Goal: Task Accomplishment & Management: Complete application form

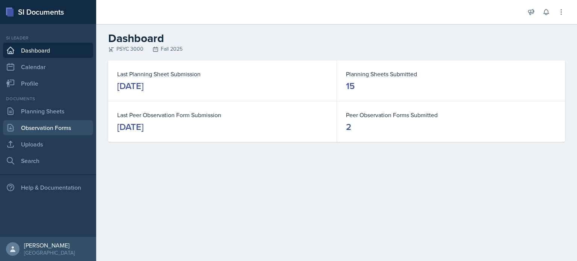
click at [74, 133] on link "Observation Forms" at bounding box center [48, 127] width 90 height 15
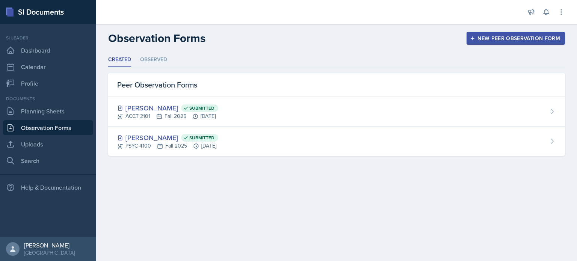
click at [497, 33] on button "New Peer Observation Form" at bounding box center [516, 38] width 98 height 13
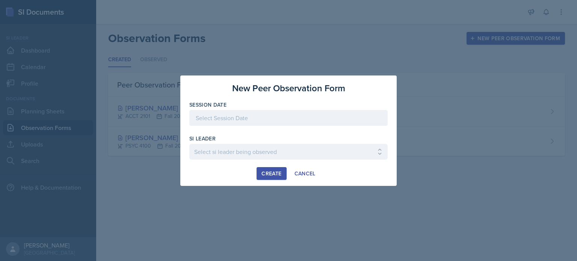
click at [291, 123] on div at bounding box center [288, 118] width 198 height 16
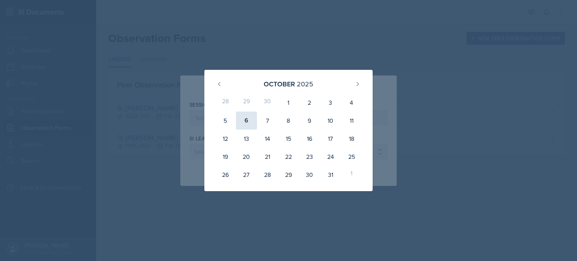
click at [249, 124] on div "6" at bounding box center [246, 121] width 21 height 18
type input "[DATE]"
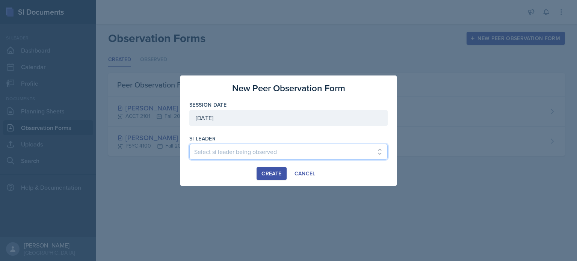
click at [227, 155] on select "Select si leader being observed [PERSON_NAME] / PSYC 2500 / The Phantoms of The…" at bounding box center [288, 152] width 198 height 16
select select "32bd1468-5985-4ffb-aaa5-e4faee211699"
click at [189, 144] on select "Select si leader being observed [PERSON_NAME] / PSYC 2500 / The Phantoms of The…" at bounding box center [288, 152] width 198 height 16
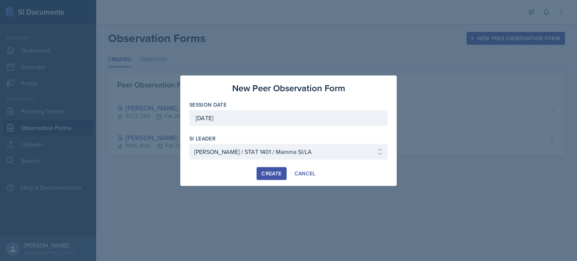
click at [271, 174] on div "Create" at bounding box center [272, 174] width 20 height 6
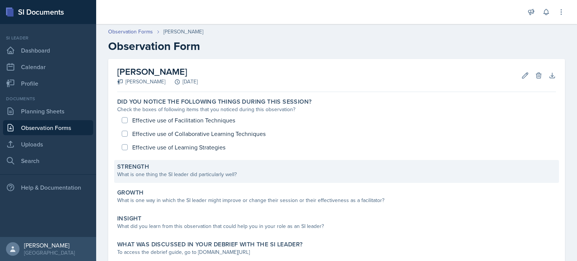
click at [265, 172] on div "What is one thing the SI leader did particularly well?" at bounding box center [336, 175] width 439 height 8
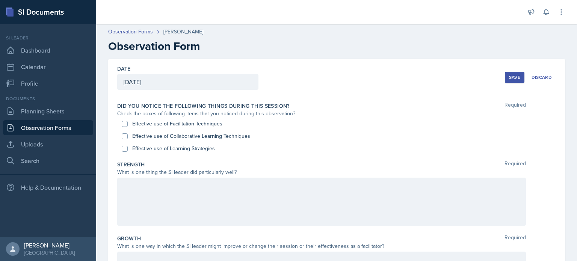
click at [233, 185] on div at bounding box center [321, 202] width 409 height 48
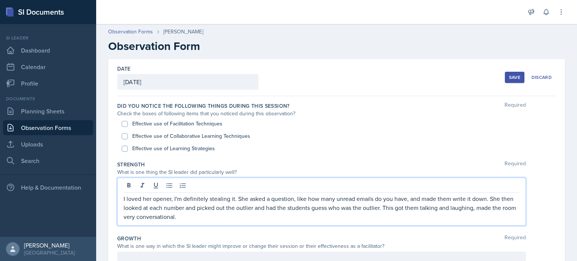
click at [158, 132] on label "Effective use of Collaborative Learning Techniques" at bounding box center [191, 136] width 118 height 8
click at [128, 133] on input "Effective use of Collaborative Learning Techniques" at bounding box center [125, 136] width 6 height 6
checkbox input "true"
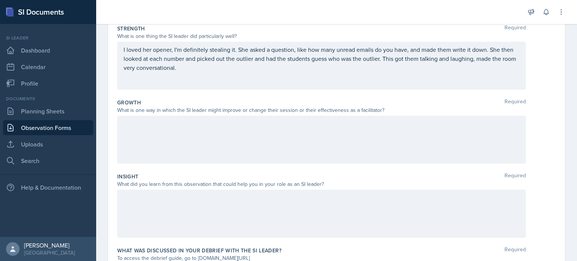
scroll to position [137, 0]
click at [154, 203] on div at bounding box center [321, 213] width 409 height 48
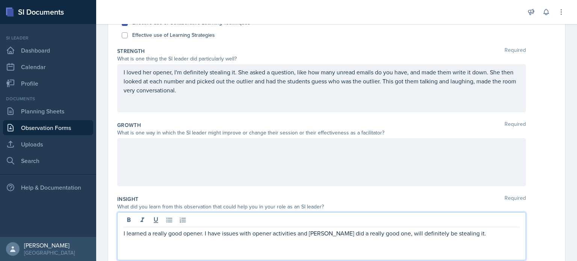
scroll to position [113, 0]
click at [189, 102] on div "I loved her opener, I'm definitely stealing it. She asked a question, like how …" at bounding box center [321, 89] width 409 height 48
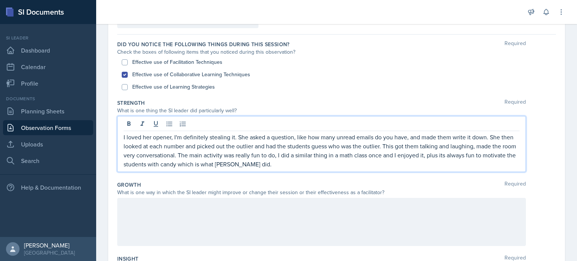
scroll to position [60, 0]
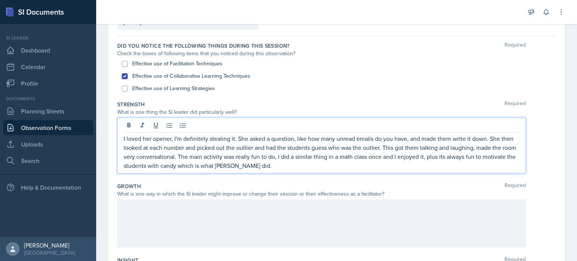
click at [152, 85] on label "Effective use of Learning Strategies" at bounding box center [173, 89] width 83 height 8
click at [128, 86] on input "Effective use of Learning Strategies" at bounding box center [125, 89] width 6 height 6
checkbox input "true"
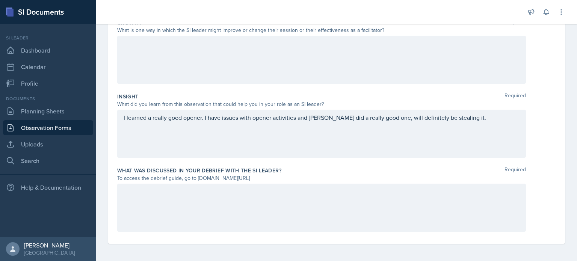
scroll to position [0, 0]
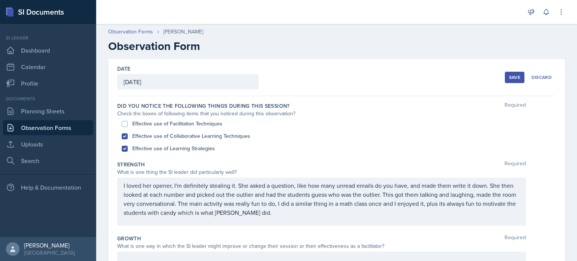
click at [507, 73] on button "Save" at bounding box center [515, 77] width 20 height 11
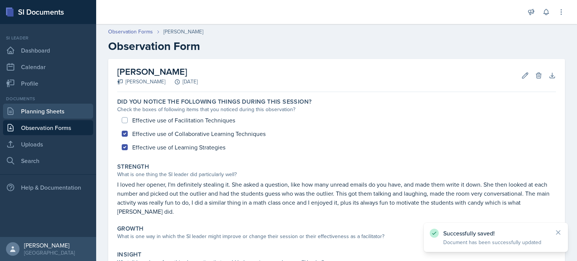
click at [58, 106] on link "Planning Sheets" at bounding box center [48, 111] width 90 height 15
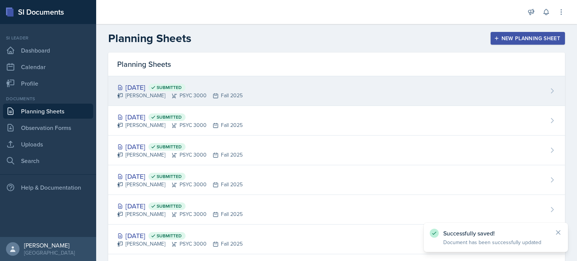
click at [153, 94] on div "[PERSON_NAME] PSYC 3000 Fall 2025" at bounding box center [180, 96] width 126 height 8
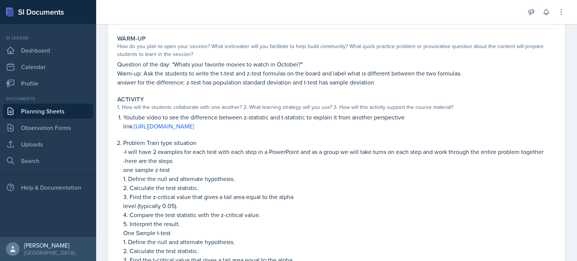
scroll to position [62, 0]
click at [564, 115] on div "[DATE] Submitted [PERSON_NAME] PSYC 3000 Fall 2025 Edit Delete View Comments Co…" at bounding box center [336, 190] width 457 height 387
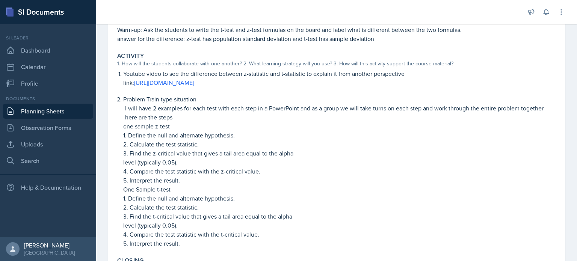
scroll to position [106, 0]
click at [43, 132] on link "Observation Forms" at bounding box center [48, 127] width 90 height 15
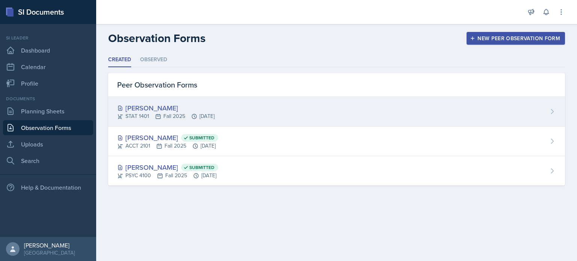
click at [212, 99] on div "[PERSON_NAME] STAT 1401 Fall 2025 [DATE]" at bounding box center [336, 112] width 457 height 30
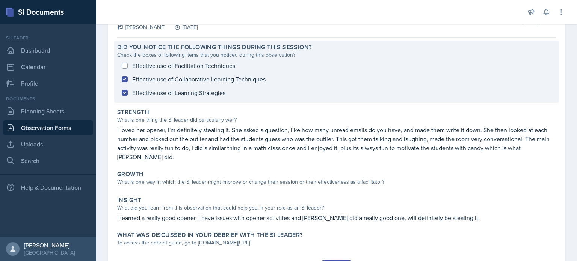
scroll to position [56, 0]
click at [179, 144] on p "I loved her opener, I'm definitely stealing it. She asked a question, like how …" at bounding box center [336, 142] width 439 height 36
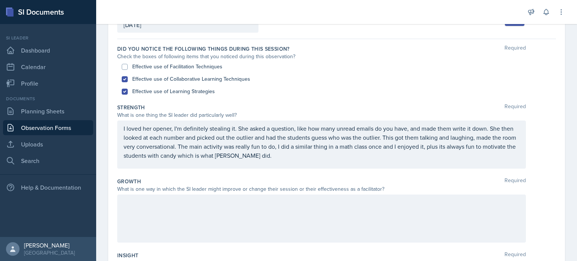
scroll to position [45, 0]
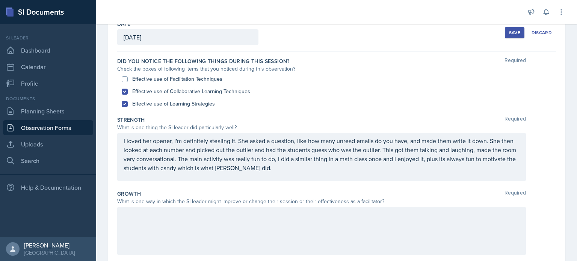
click at [168, 80] on label "Effective use of Facilitation Techniques" at bounding box center [177, 79] width 90 height 8
click at [128, 80] on input "Effective use of Facilitation Techniques" at bounding box center [125, 79] width 6 height 6
checkbox input "true"
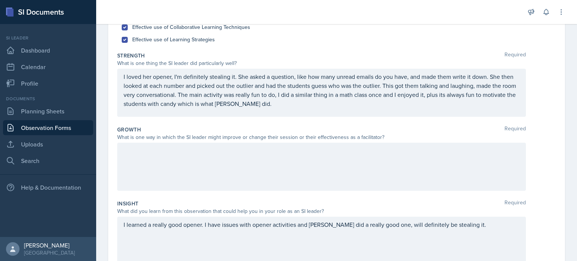
scroll to position [107, 0]
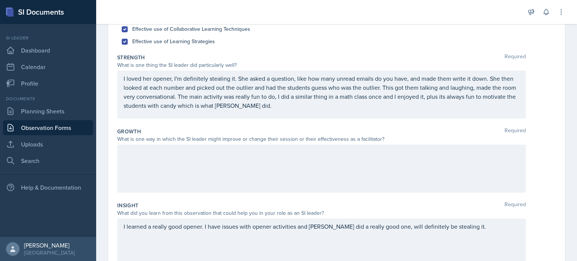
click at [265, 103] on p "I loved her opener, I'm definitely stealing it. She asked a question, like how …" at bounding box center [322, 92] width 396 height 36
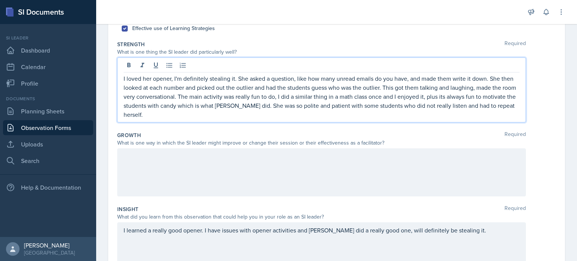
click at [208, 167] on div at bounding box center [321, 172] width 409 height 48
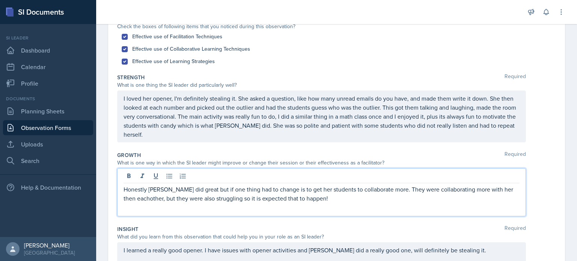
scroll to position [217, 0]
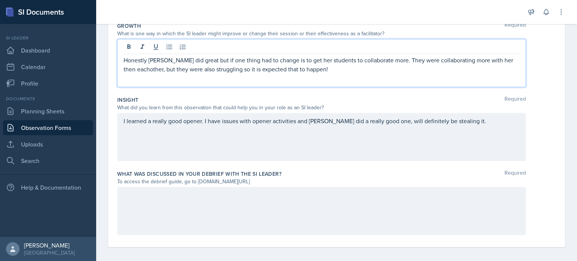
click at [180, 201] on div at bounding box center [321, 211] width 409 height 48
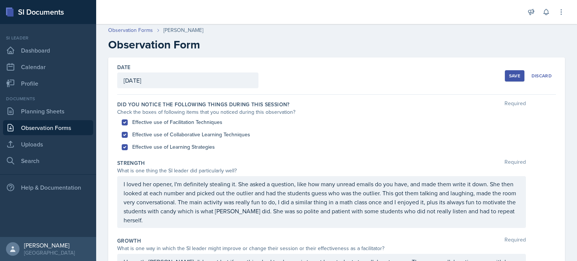
scroll to position [0, 0]
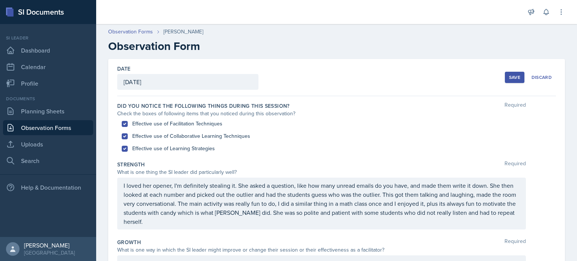
click at [511, 74] on div "Save" at bounding box center [514, 77] width 11 height 6
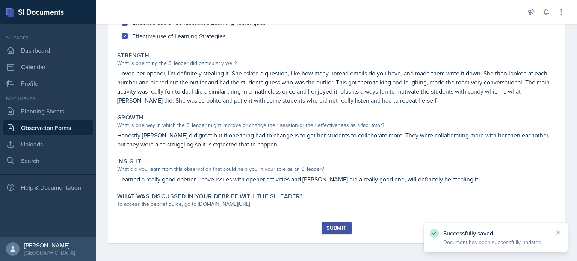
scroll to position [111, 0]
